Goal: Communication & Community: Answer question/provide support

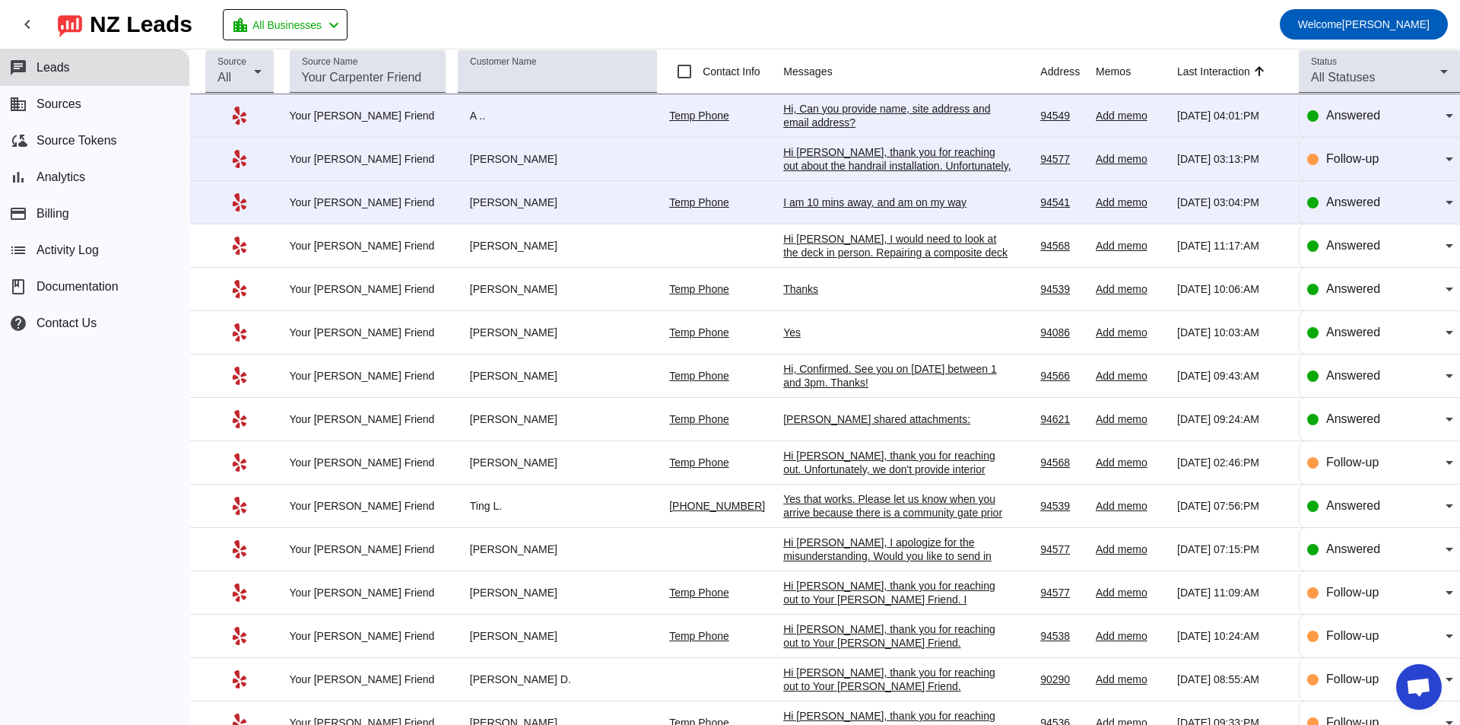
click at [801, 208] on div "I am 10 mins away, and am on my way" at bounding box center [897, 202] width 228 height 14
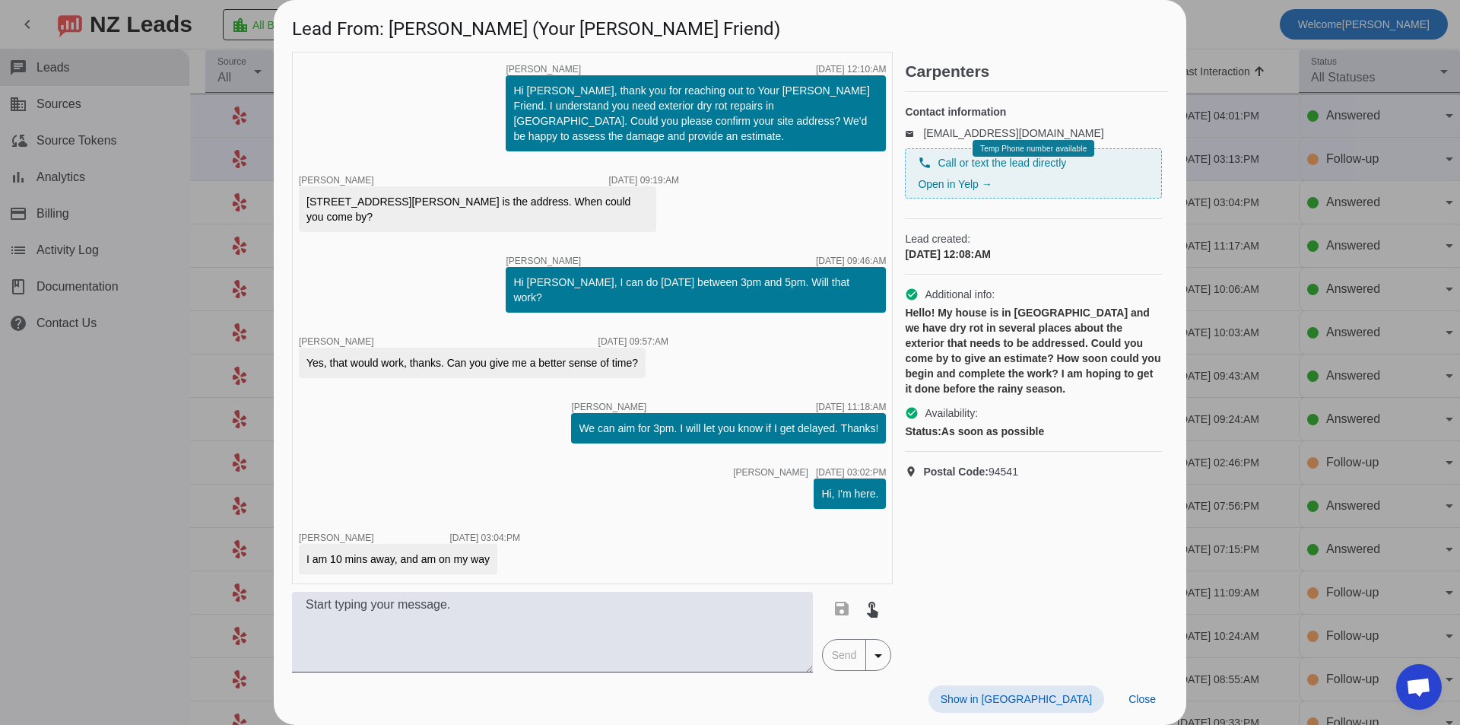
drag, startPoint x: 172, startPoint y: 468, endPoint x: 531, endPoint y: 317, distance: 389.3
click at [173, 465] on div at bounding box center [730, 362] width 1460 height 725
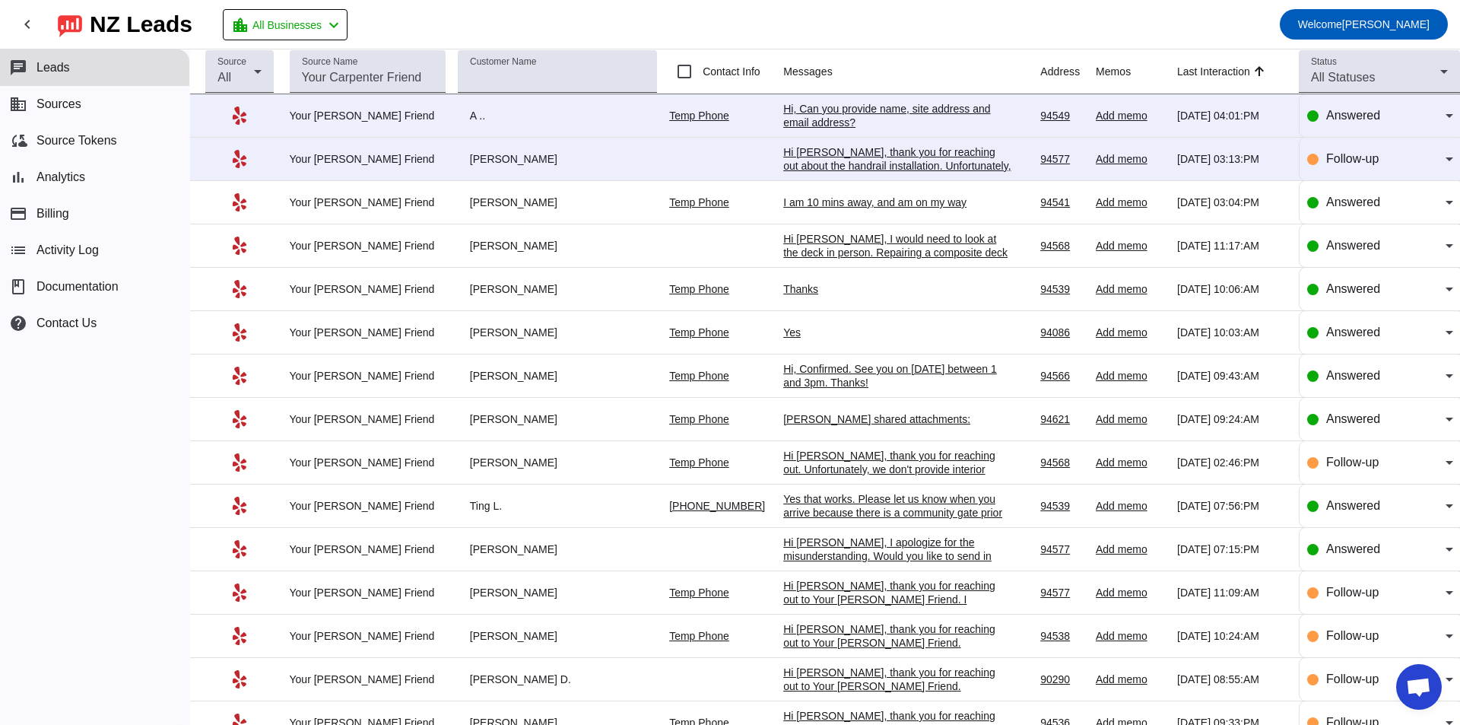
click at [862, 160] on div "Hi [PERSON_NAME], thank you for reaching out about the handrail installation. U…" at bounding box center [897, 179] width 228 height 68
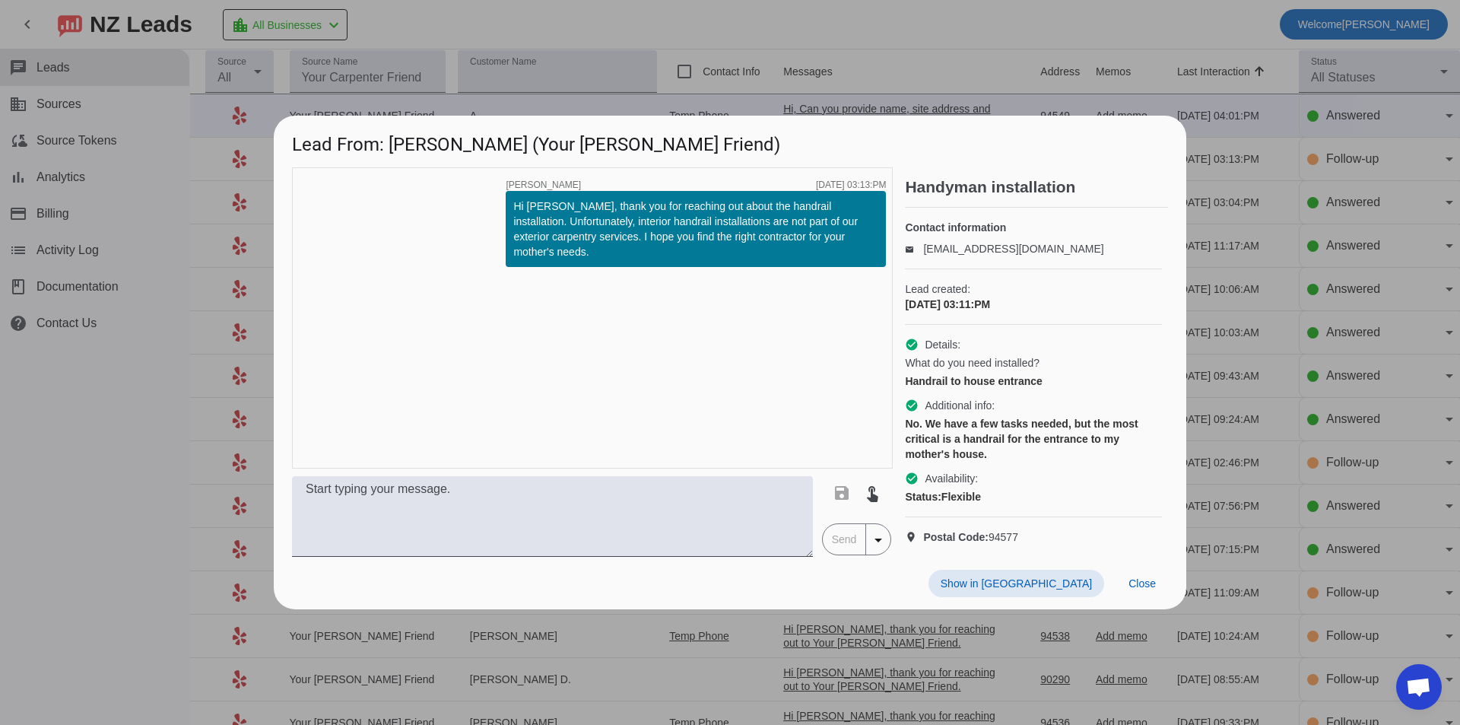
drag, startPoint x: 154, startPoint y: 421, endPoint x: 162, endPoint y: 415, distance: 9.9
click at [157, 418] on div at bounding box center [730, 362] width 1460 height 725
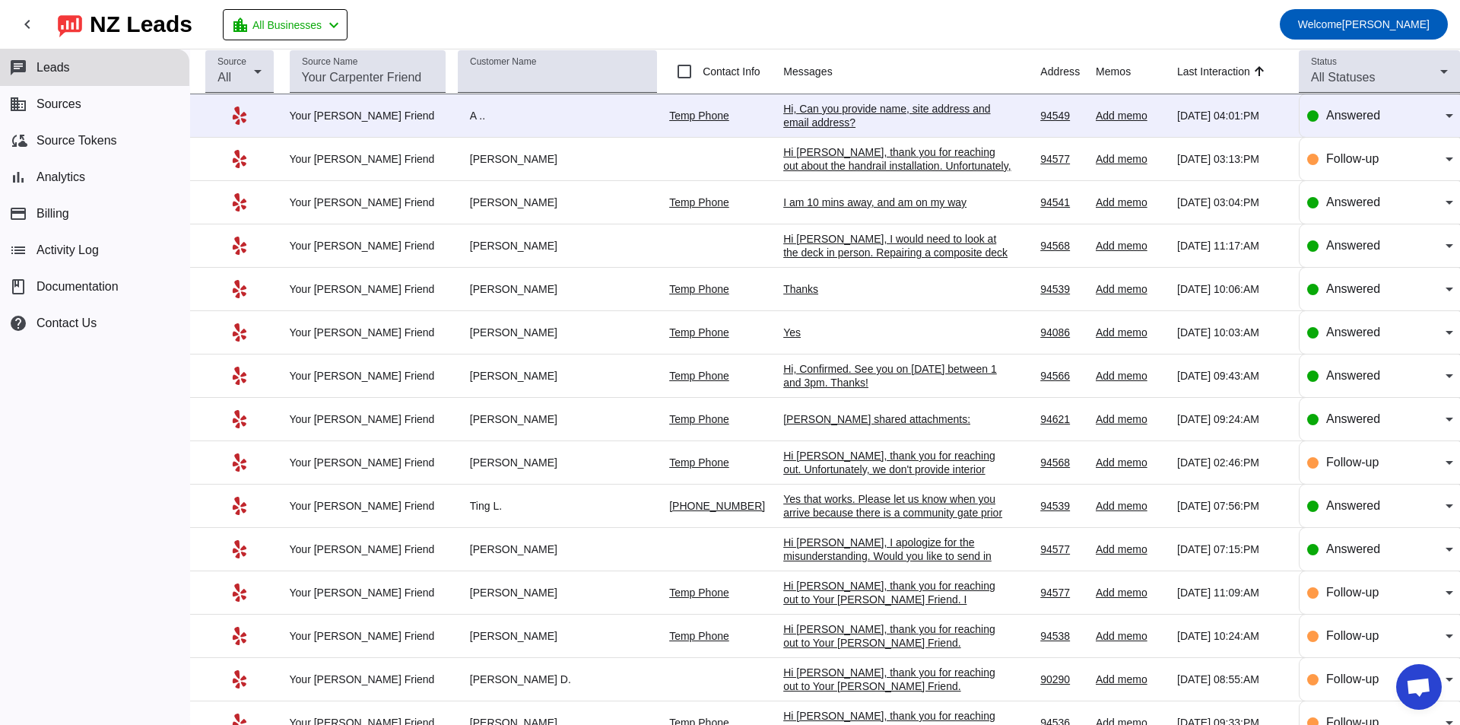
click at [932, 110] on div "Hi, Can you provide name, site address and email address?" at bounding box center [897, 115] width 228 height 27
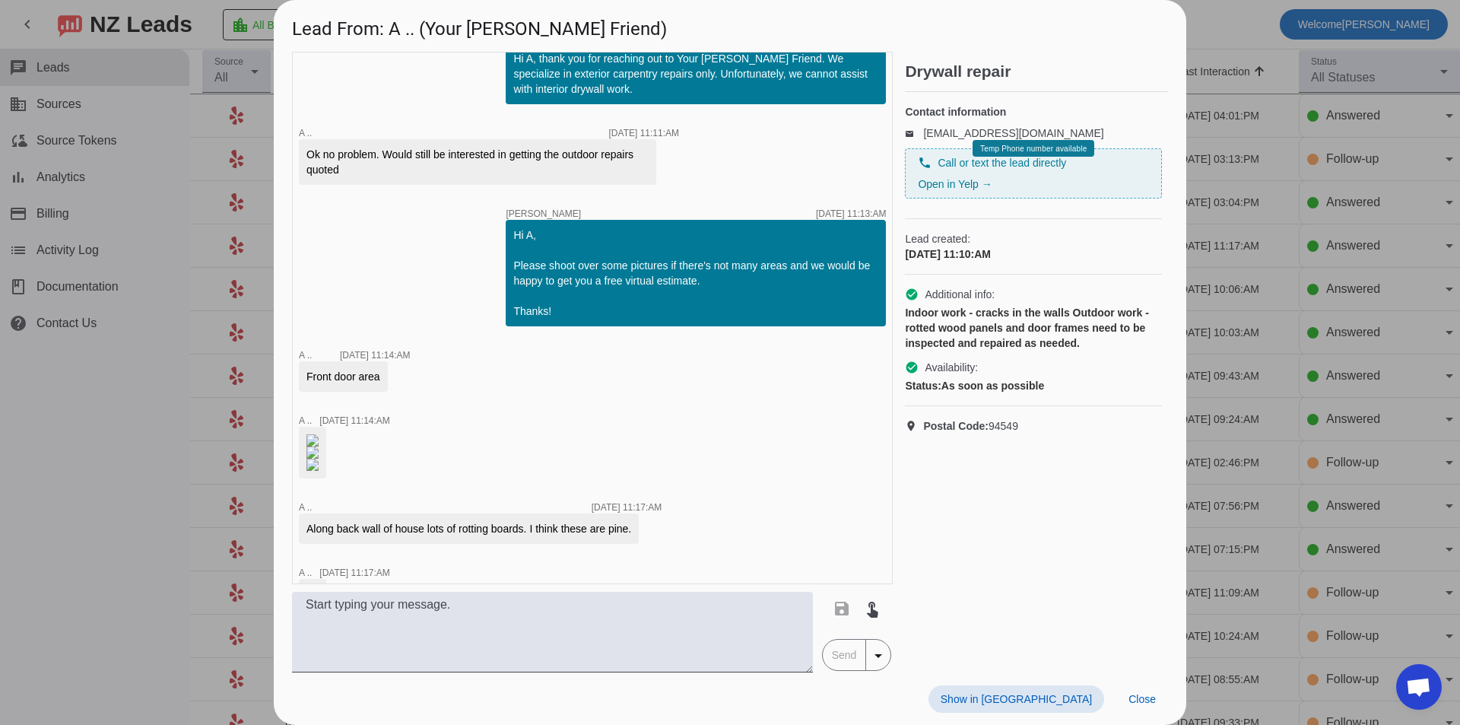
scroll to position [76, 0]
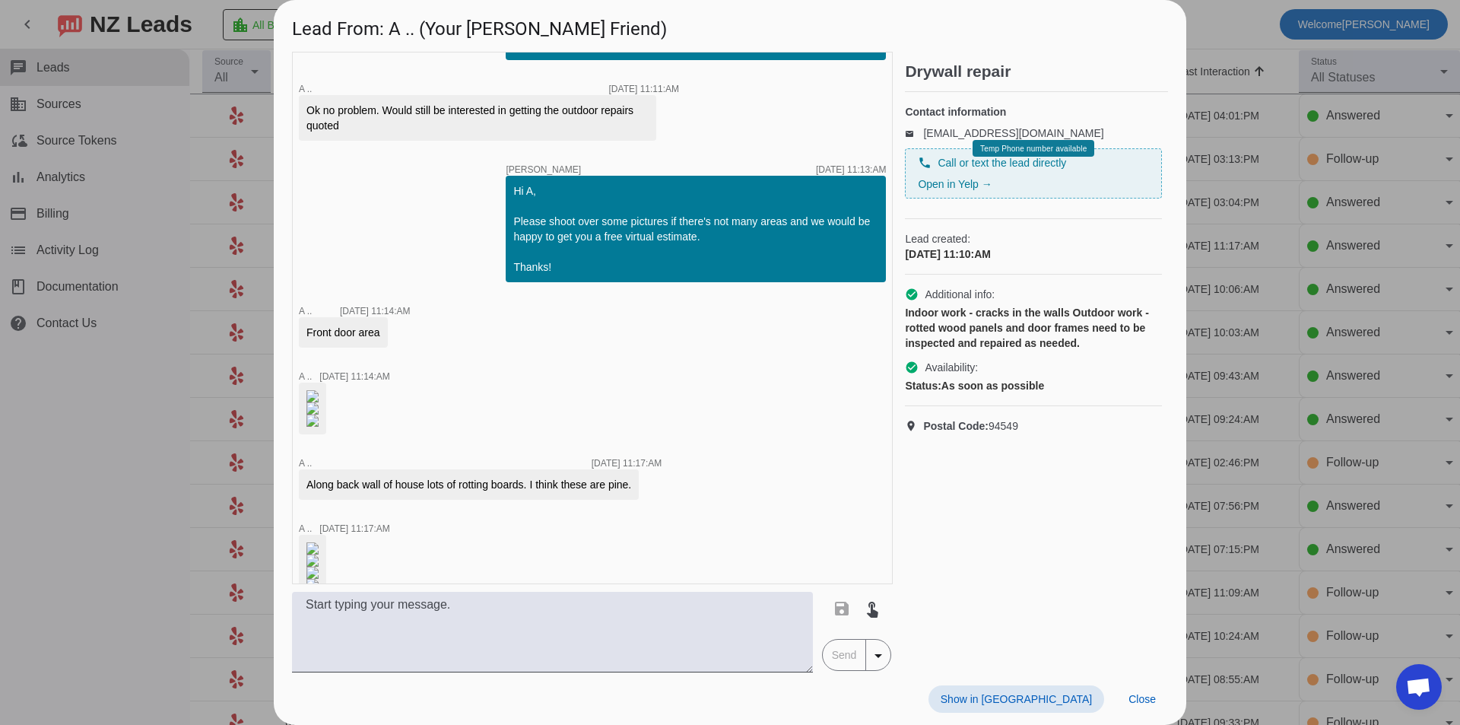
click at [319, 402] on img at bounding box center [312, 396] width 12 height 12
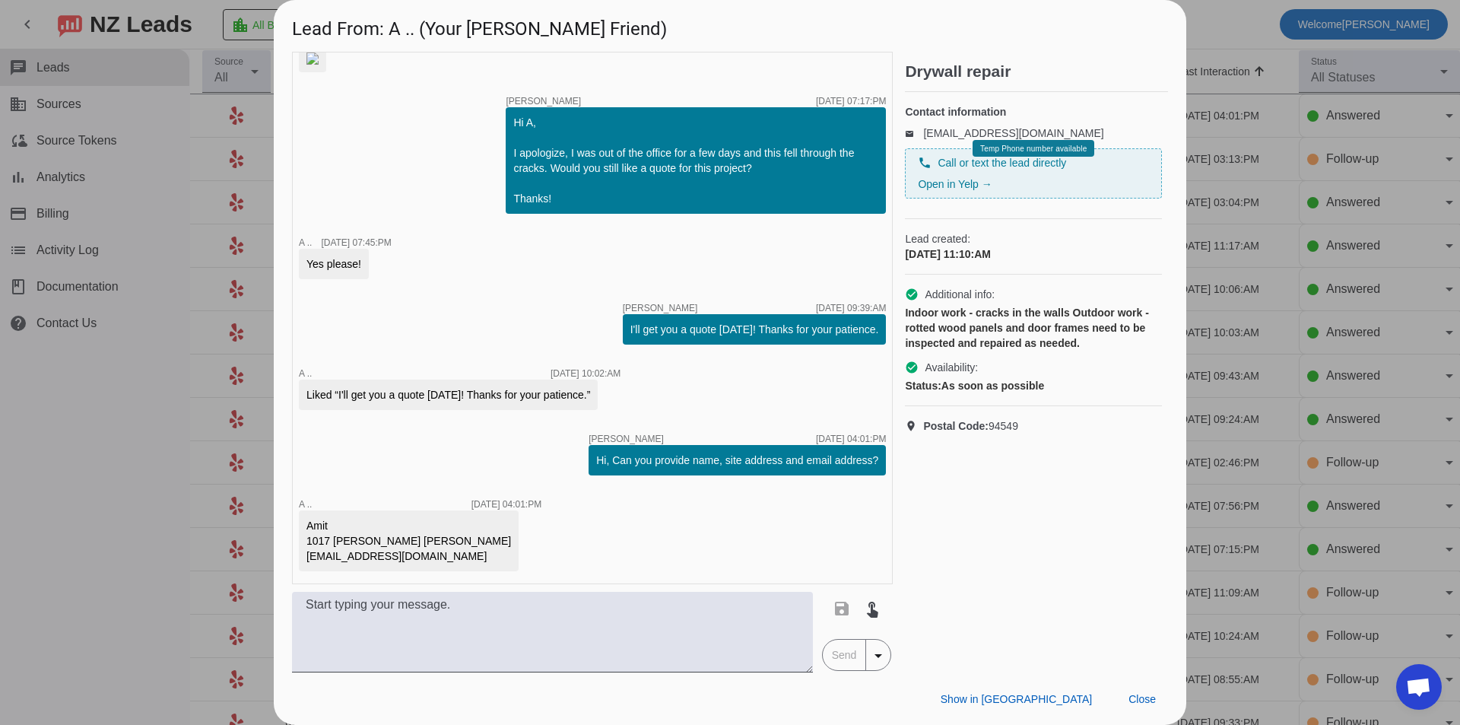
scroll to position [1552, 0]
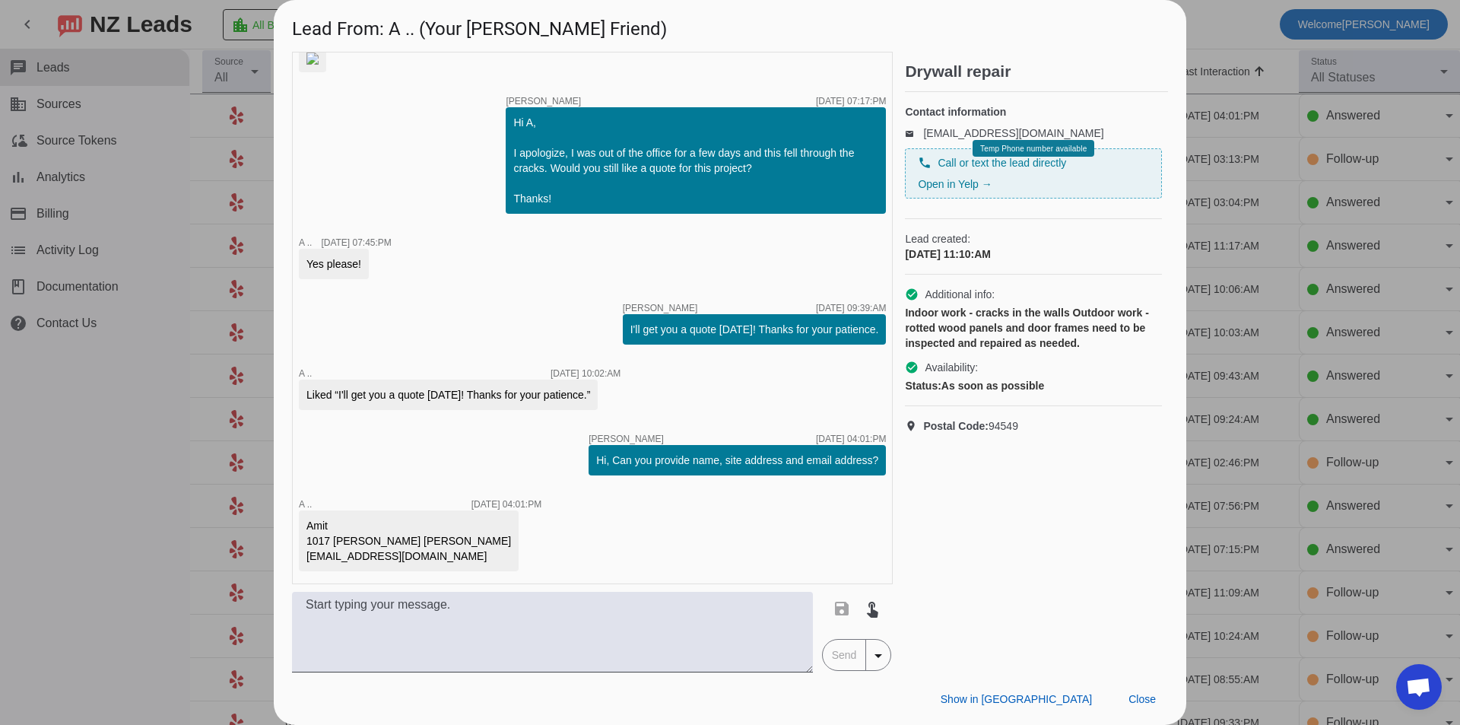
click at [153, 470] on div at bounding box center [730, 362] width 1460 height 725
